Goal: Task Accomplishment & Management: Use online tool/utility

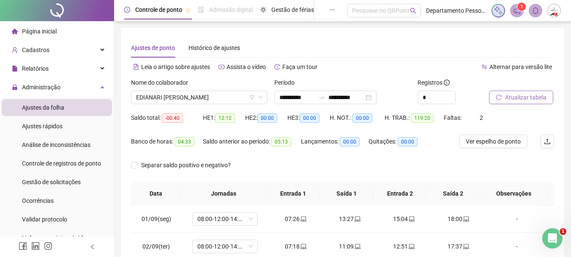
click at [510, 96] on span "Atualizar tabela" at bounding box center [525, 97] width 41 height 9
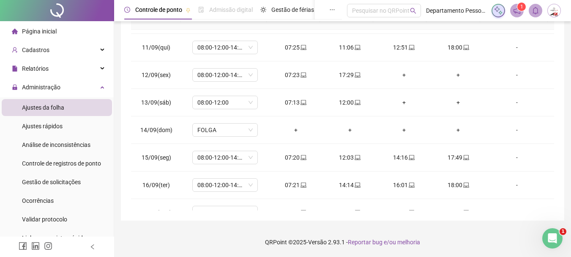
scroll to position [314, 0]
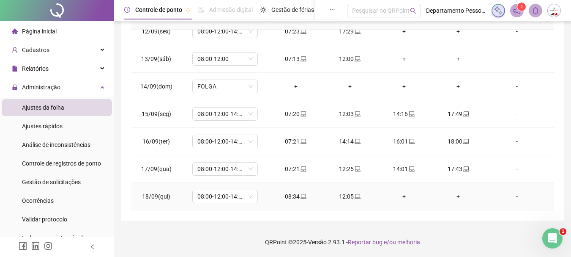
click at [398, 197] on div "+" at bounding box center [404, 196] width 41 height 9
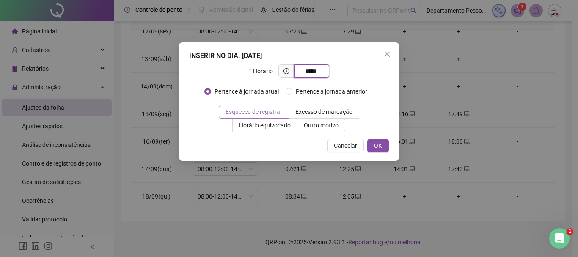
type input "*****"
click at [272, 113] on span "Esqueceu de registrar" at bounding box center [253, 111] width 57 height 7
click at [379, 145] on span "OK" at bounding box center [378, 145] width 8 height 9
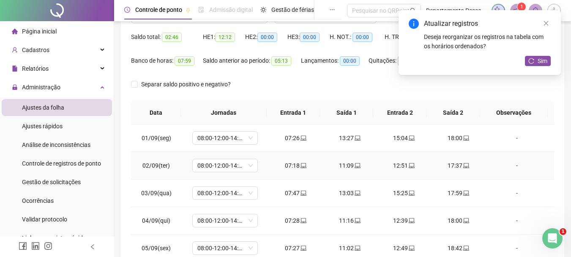
scroll to position [0, 0]
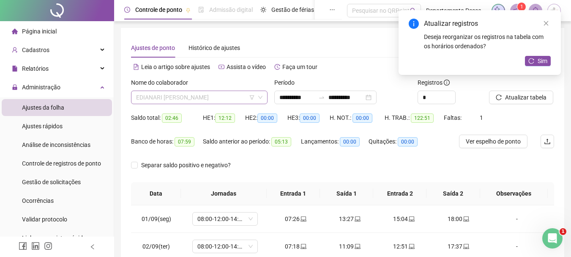
click at [232, 99] on span "EDIANARI [PERSON_NAME]" at bounding box center [199, 97] width 126 height 13
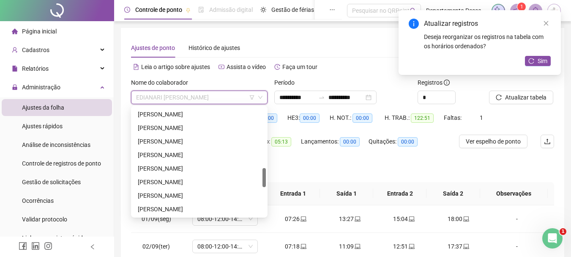
scroll to position [381, 0]
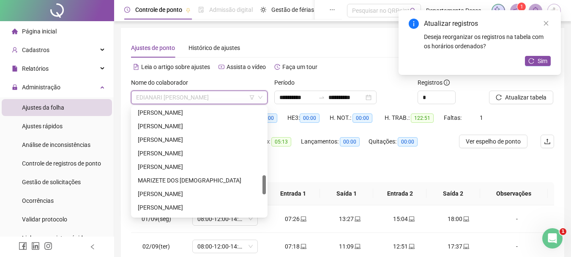
drag, startPoint x: 181, startPoint y: 180, endPoint x: 405, endPoint y: 118, distance: 231.8
click at [181, 180] on div "MARIZETE DOS [DEMOGRAPHIC_DATA]" at bounding box center [199, 179] width 123 height 9
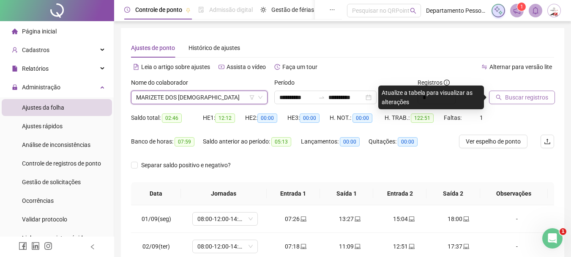
click at [518, 97] on span "Buscar registros" at bounding box center [526, 97] width 43 height 9
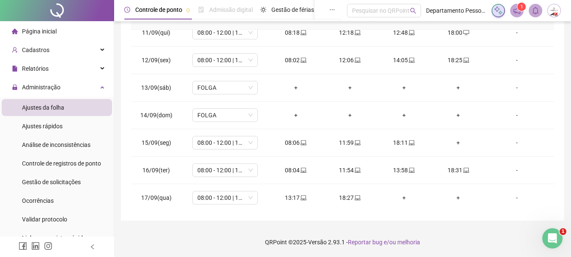
scroll to position [314, 0]
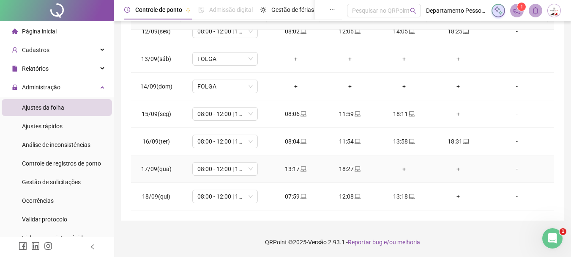
click at [398, 166] on div "+" at bounding box center [404, 168] width 41 height 9
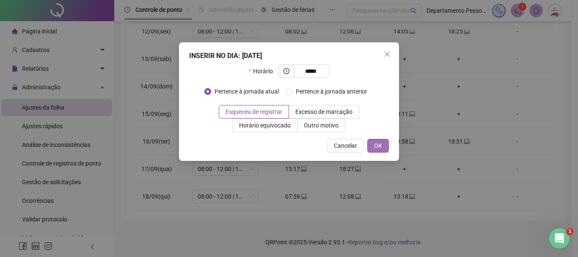
type input "*****"
click at [378, 149] on span "OK" at bounding box center [378, 145] width 8 height 9
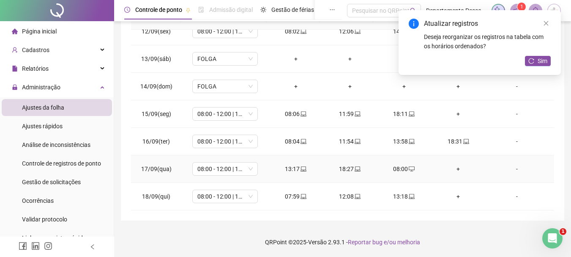
click at [455, 168] on div "+" at bounding box center [458, 168] width 41 height 9
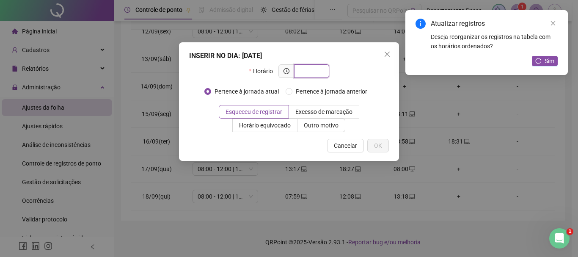
type input "*"
type input "*****"
click at [337, 125] on span "Outro motivo" at bounding box center [321, 125] width 35 height 7
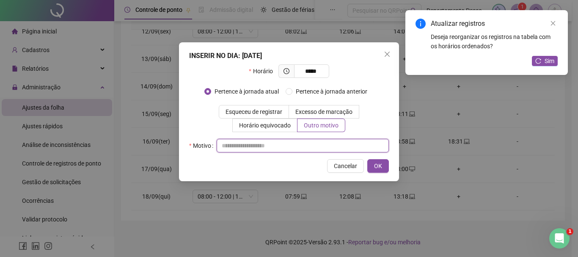
click at [340, 145] on input "text" at bounding box center [303, 146] width 172 height 14
type input "*"
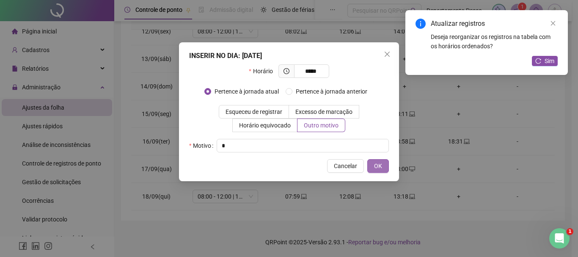
click at [380, 164] on span "OK" at bounding box center [378, 165] width 8 height 9
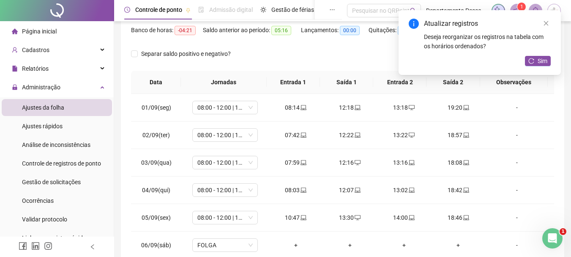
scroll to position [6, 0]
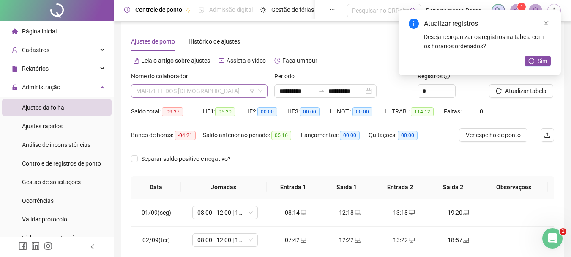
click at [212, 93] on span "MARIZETE DOS [DEMOGRAPHIC_DATA]" at bounding box center [199, 91] width 126 height 13
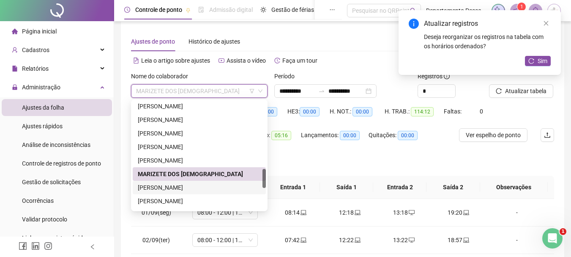
click at [161, 186] on div "[PERSON_NAME]" at bounding box center [199, 187] width 123 height 9
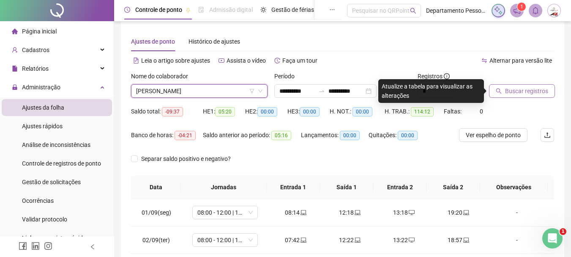
click at [537, 92] on span "Buscar registros" at bounding box center [526, 90] width 43 height 9
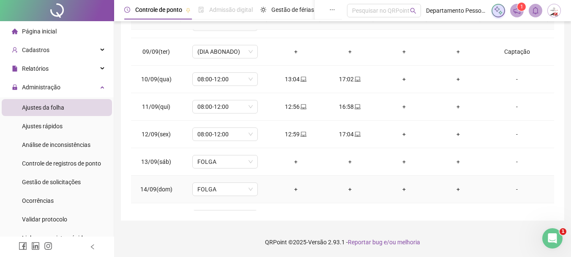
scroll to position [314, 0]
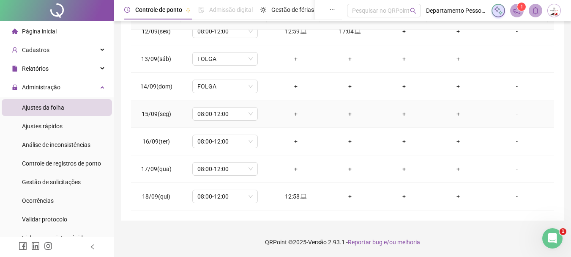
click at [513, 115] on div "-" at bounding box center [517, 113] width 50 height 9
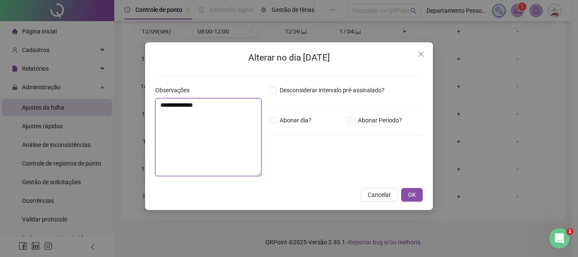
click at [204, 137] on textarea "**********" at bounding box center [208, 137] width 106 height 78
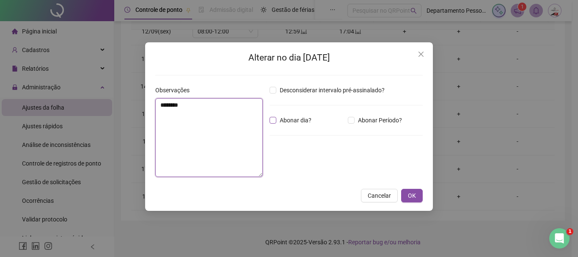
type textarea "********"
click at [305, 120] on span "Abonar dia?" at bounding box center [295, 119] width 38 height 9
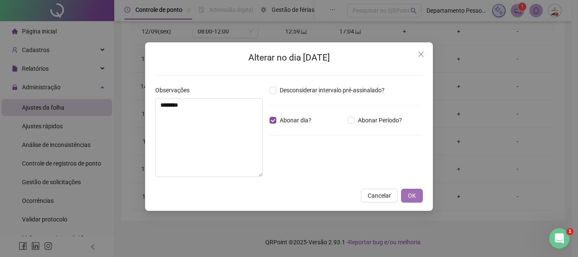
click at [408, 195] on span "OK" at bounding box center [412, 195] width 8 height 9
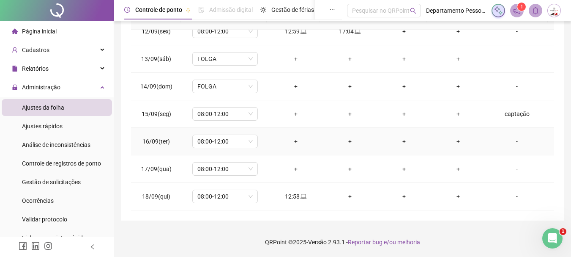
click at [515, 140] on div "-" at bounding box center [517, 141] width 50 height 9
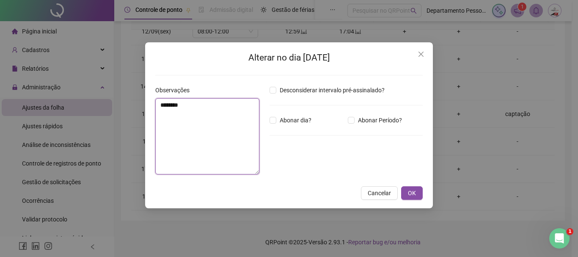
click at [210, 131] on textarea "********" at bounding box center [207, 136] width 104 height 76
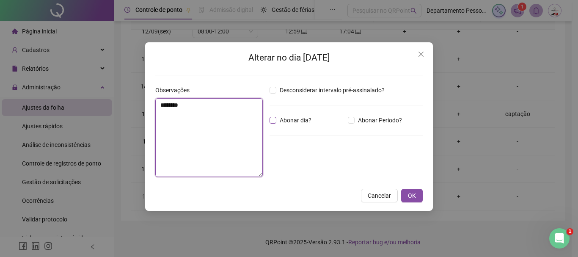
type textarea "********"
click at [287, 120] on span "Abonar dia?" at bounding box center [295, 119] width 38 height 9
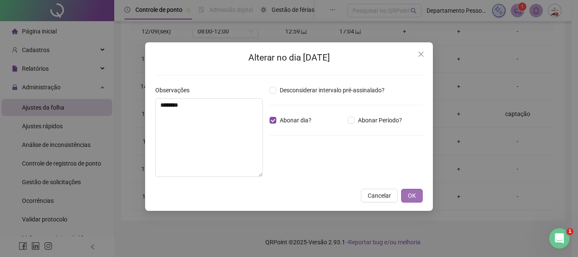
click at [420, 195] on button "OK" at bounding box center [412, 196] width 22 height 14
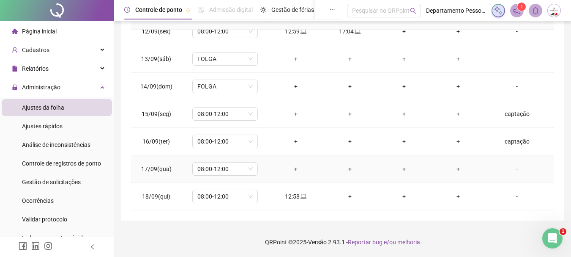
click at [510, 170] on div "-" at bounding box center [517, 168] width 50 height 9
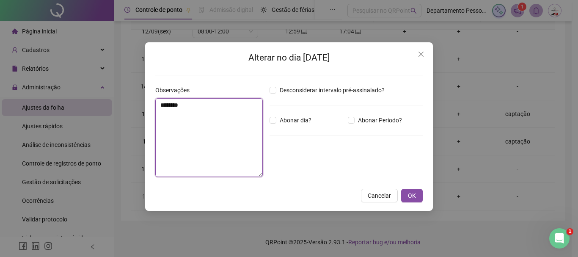
click at [214, 126] on textarea "********" at bounding box center [208, 137] width 107 height 79
type textarea "********"
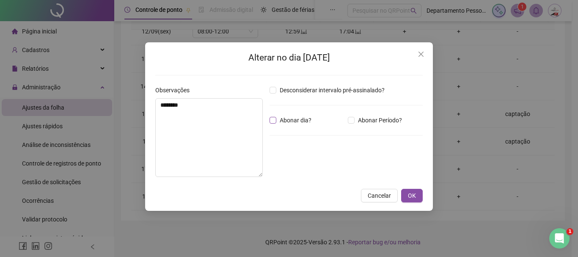
click at [297, 121] on span "Abonar dia?" at bounding box center [295, 119] width 38 height 9
click at [411, 194] on span "OK" at bounding box center [412, 195] width 8 height 9
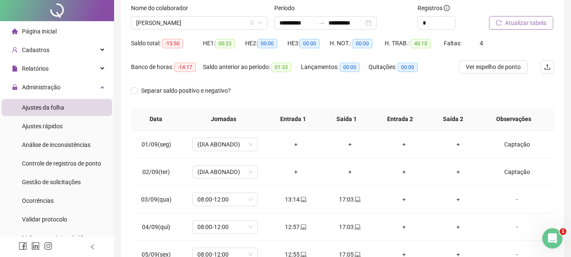
scroll to position [0, 0]
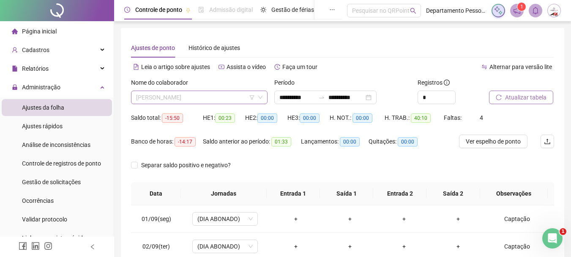
click at [142, 93] on span "[PERSON_NAME]" at bounding box center [199, 97] width 126 height 13
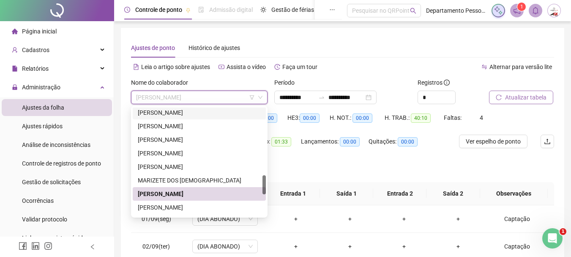
click at [148, 113] on div "[PERSON_NAME]" at bounding box center [199, 112] width 123 height 9
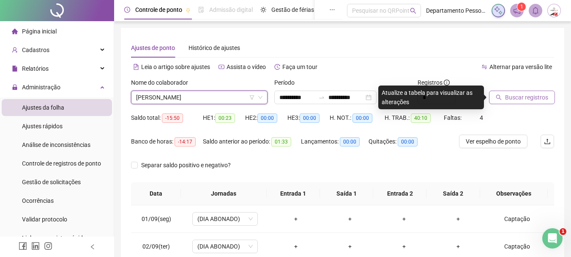
click at [530, 97] on span "Buscar registros" at bounding box center [526, 97] width 43 height 9
